Goal: Information Seeking & Learning: Find specific fact

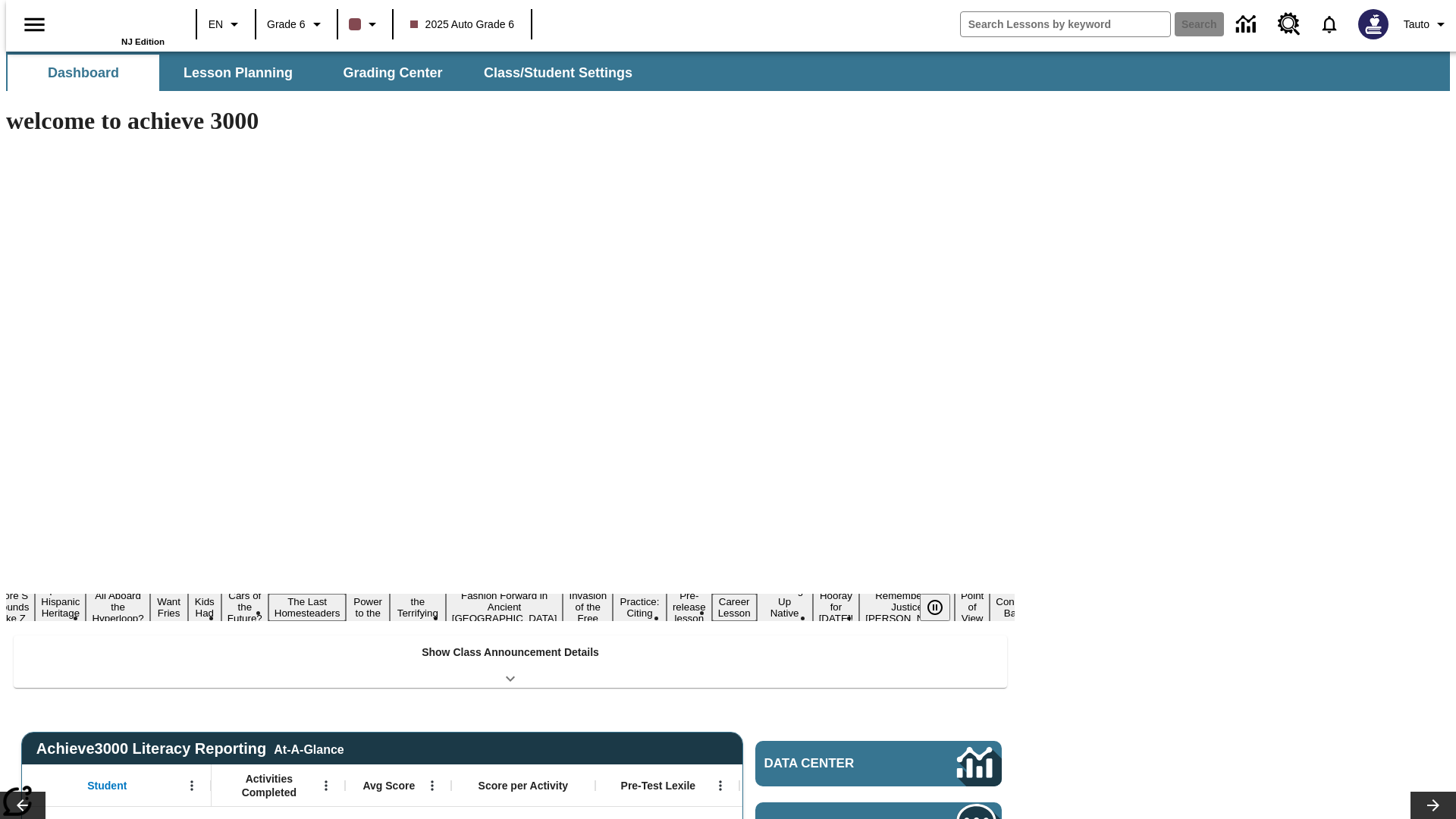
type input "-1"
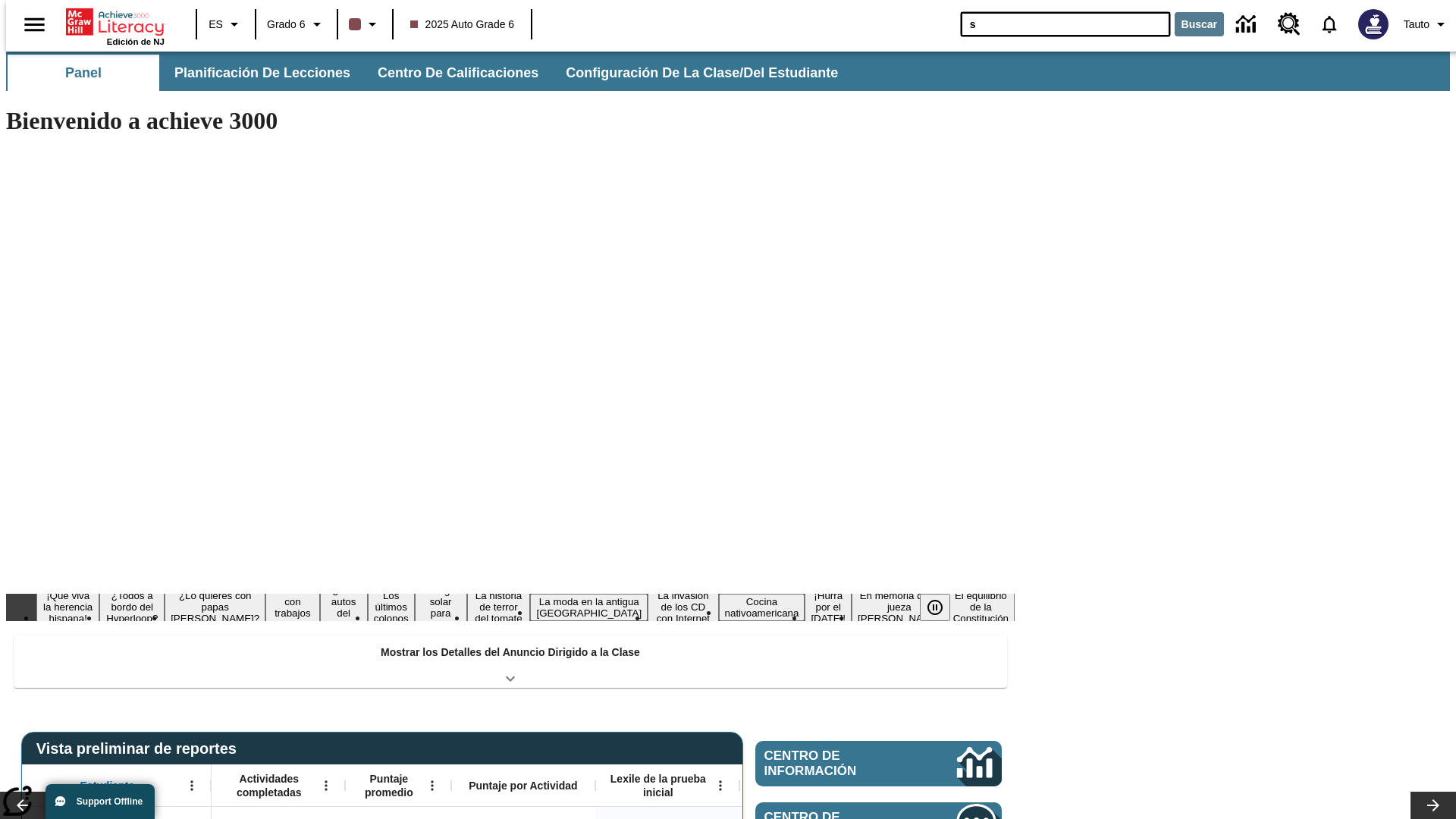
type input "s"
click at [1189, 24] on button "Buscar" at bounding box center [1199, 24] width 49 height 24
